Goal: Find specific page/section: Find specific page/section

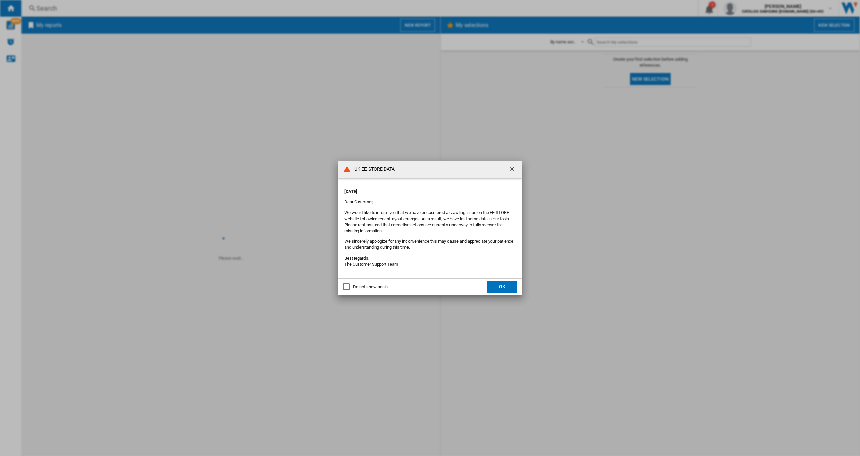
click at [504, 286] on button "OK" at bounding box center [503, 287] width 30 height 12
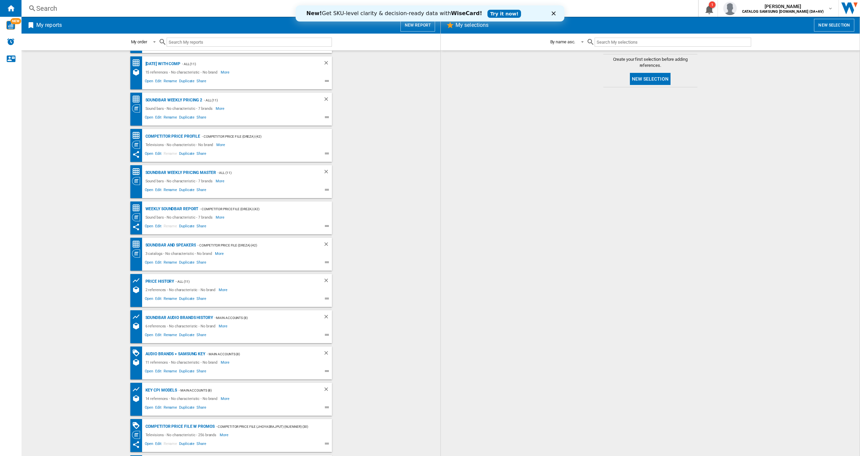
scroll to position [66, 0]
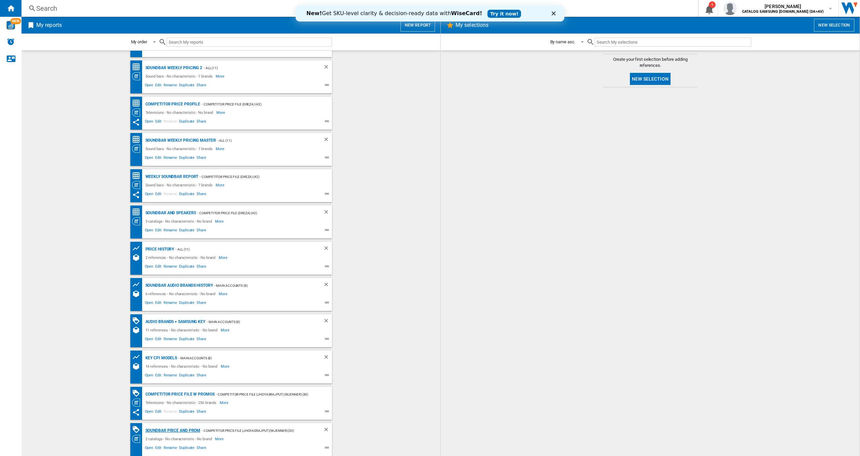
click at [172, 430] on div "Soundbar Price and Prom" at bounding box center [172, 431] width 57 height 8
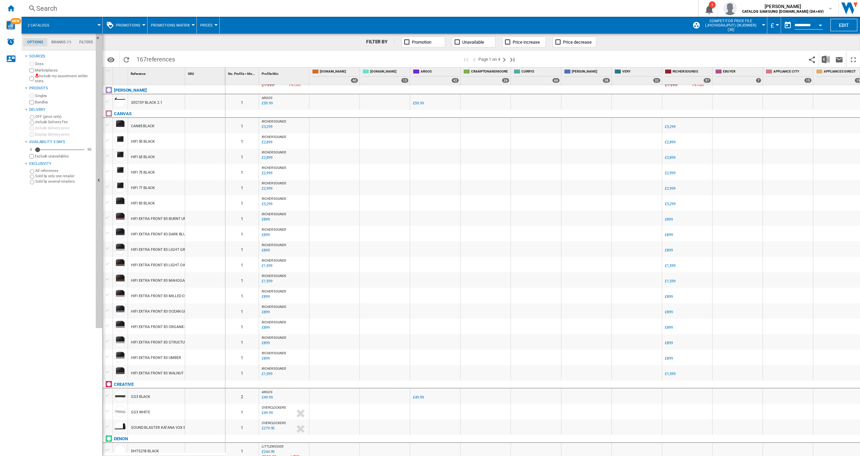
scroll to position [403, 0]
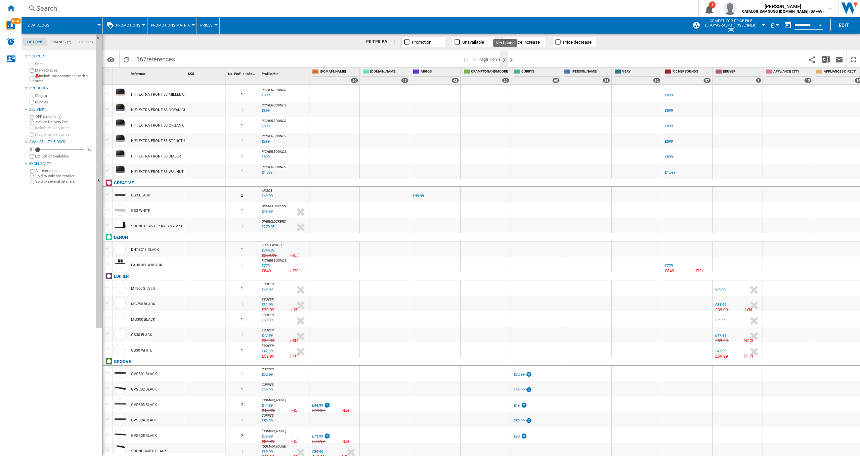
click at [501, 60] on ng-md-icon "Next page" at bounding box center [504, 60] width 8 height 8
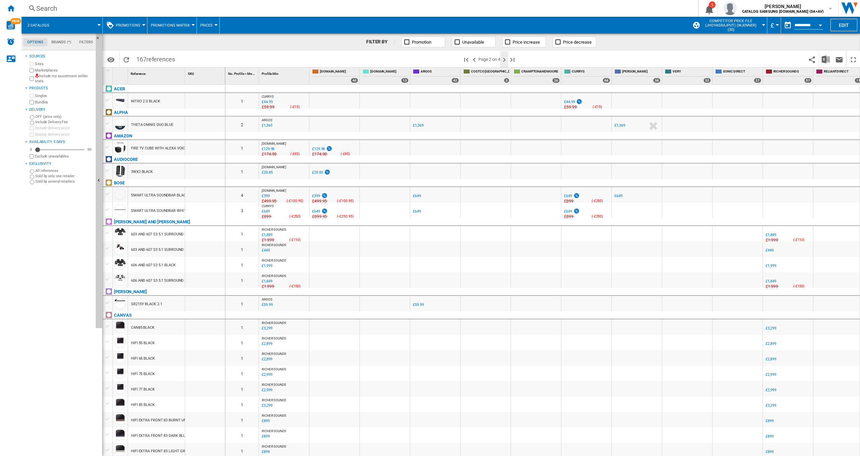
click at [507, 56] on ng-md-icon "Next page" at bounding box center [504, 60] width 8 height 8
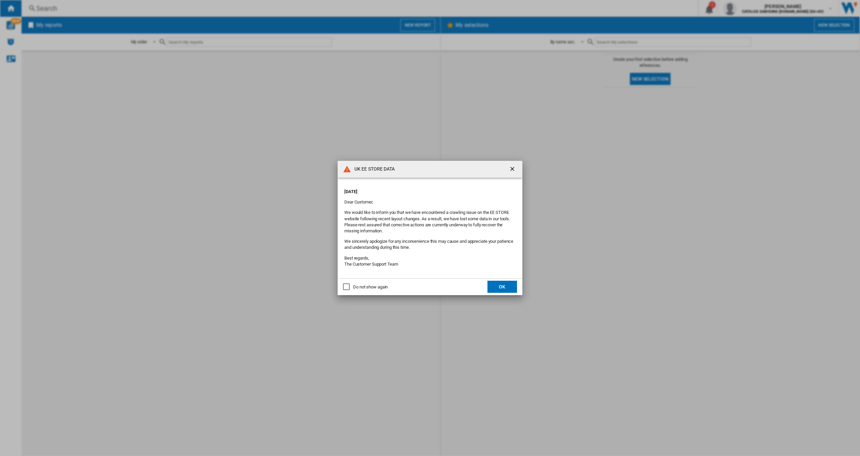
click at [501, 287] on button "OK" at bounding box center [503, 287] width 30 height 12
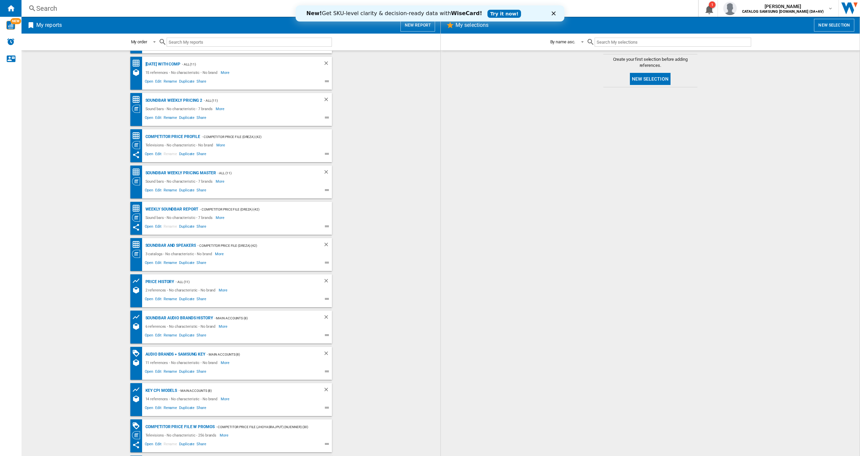
scroll to position [66, 0]
